Goal: Task Accomplishment & Management: Manage account settings

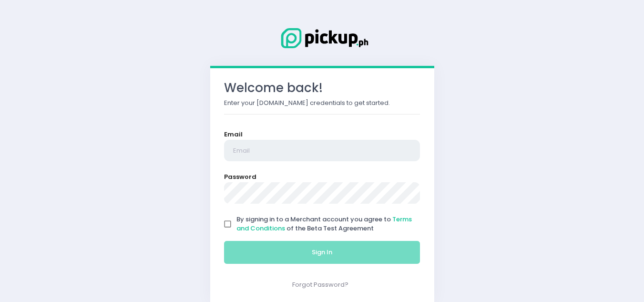
click at [238, 151] on input "email" at bounding box center [322, 151] width 196 height 22
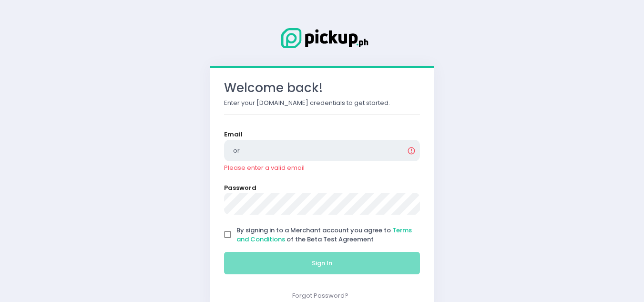
type input "o"
click at [285, 151] on input "email" at bounding box center [322, 151] width 196 height 22
type input "[EMAIL_ADDRESS][DOMAIN_NAME]"
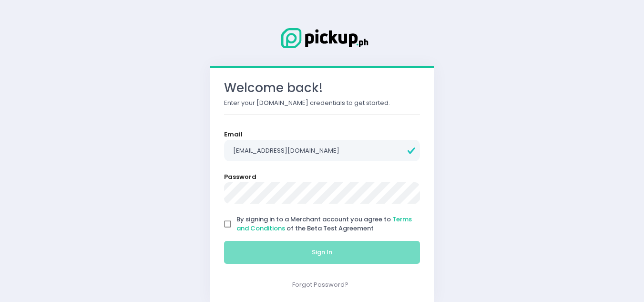
click at [225, 226] on input "By signing in to a Merchant account you agree to Terms and Conditions of the Be…" at bounding box center [228, 224] width 18 height 18
checkbox input "true"
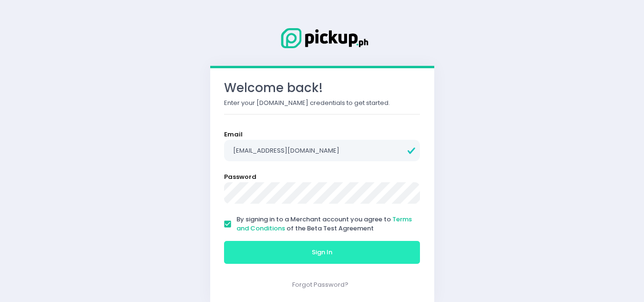
drag, startPoint x: 225, startPoint y: 226, endPoint x: 281, endPoint y: 249, distance: 60.7
click at [281, 249] on form "Email [EMAIL_ADDRESS][DOMAIN_NAME] Password By signing in to a Merchant account…" at bounding box center [322, 199] width 196 height 138
click at [281, 249] on button "Sign In" at bounding box center [322, 252] width 196 height 23
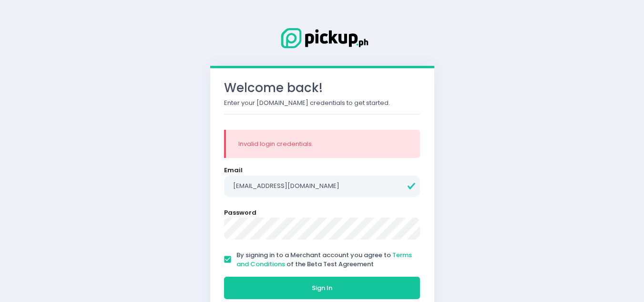
click at [224, 277] on button "Sign In" at bounding box center [322, 288] width 196 height 23
